Goal: Navigation & Orientation: Find specific page/section

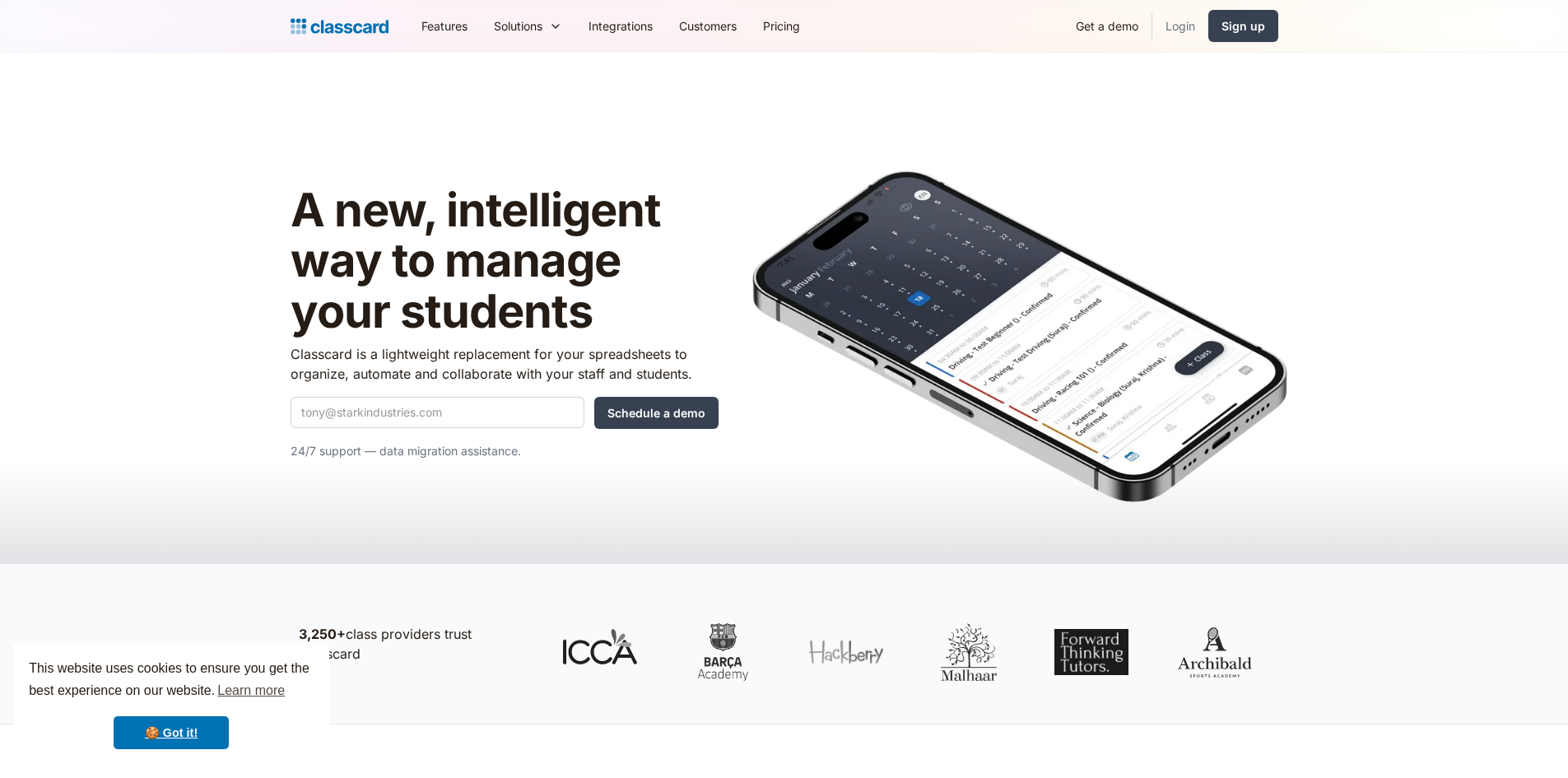
click at [1191, 31] on link "Login" at bounding box center [1180, 26] width 56 height 37
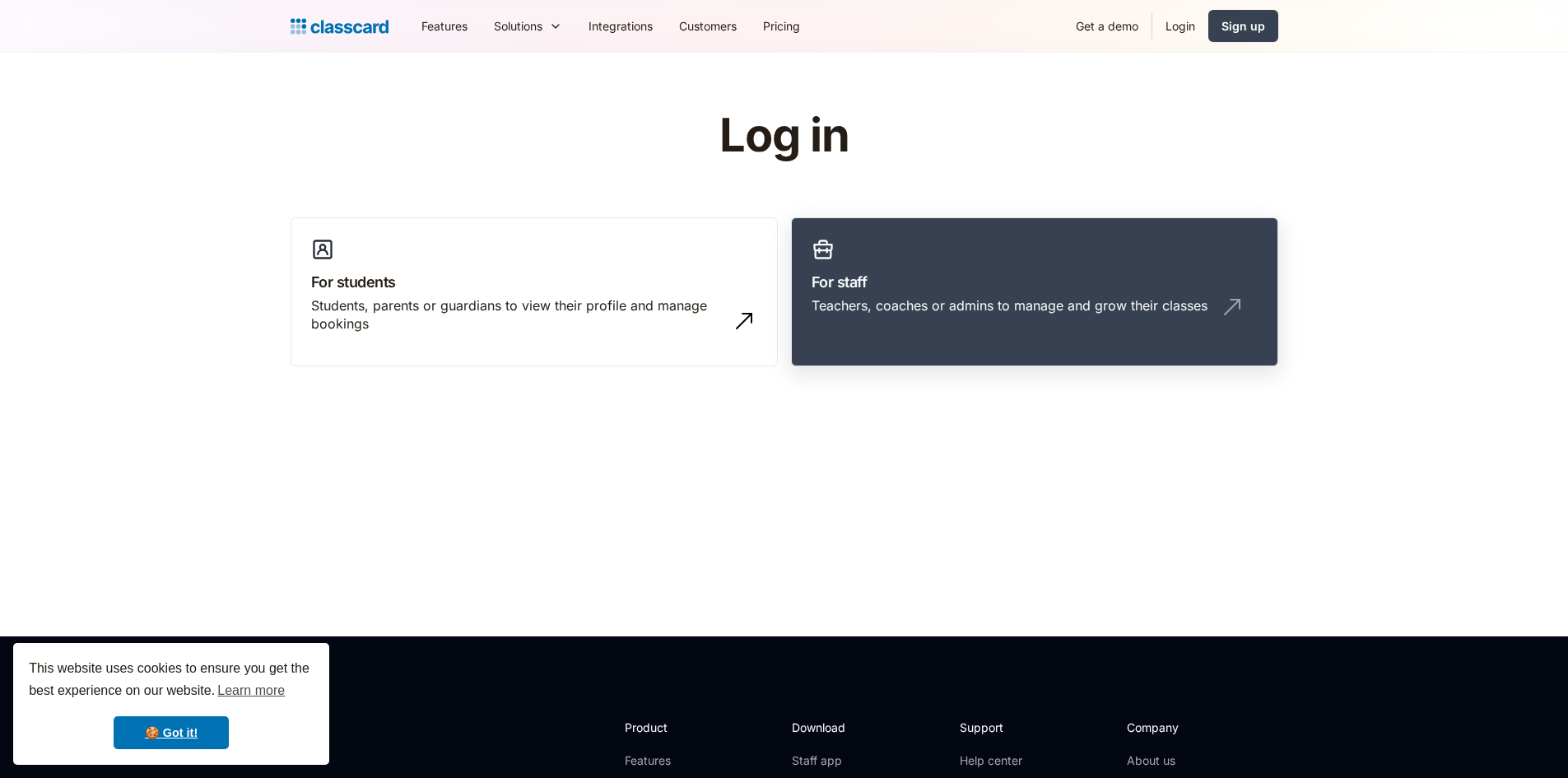
click at [936, 328] on link "For staff Teachers, coaches or admins to manage and grow their classes" at bounding box center [1035, 292] width 488 height 150
